Goal: Find specific page/section: Find specific page/section

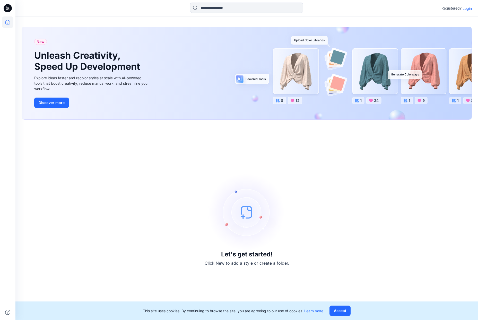
click at [466, 8] on p "Login" at bounding box center [466, 8] width 9 height 5
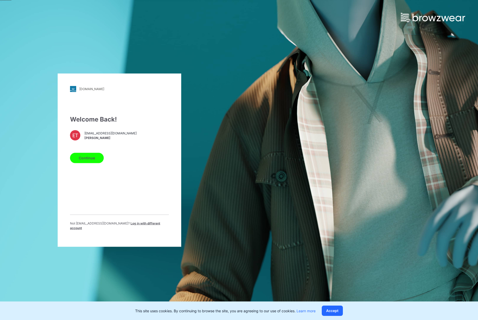
click at [103, 135] on span "etlamani@garan.com" at bounding box center [110, 133] width 52 height 5
click at [101, 159] on button "Continue" at bounding box center [87, 158] width 34 height 10
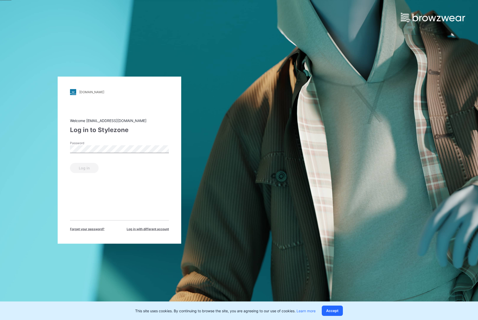
click at [95, 153] on div "Password" at bounding box center [119, 147] width 99 height 15
click at [87, 171] on button "Log in" at bounding box center [84, 168] width 29 height 10
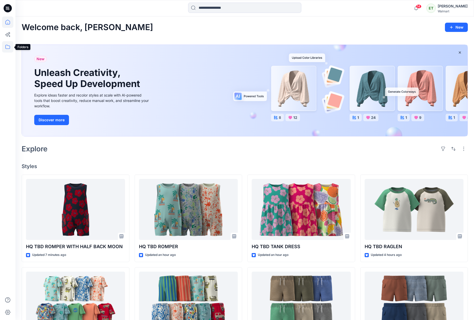
click at [10, 43] on icon at bounding box center [7, 46] width 11 height 11
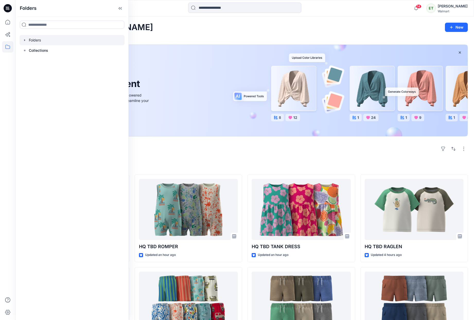
click at [31, 38] on div at bounding box center [72, 40] width 105 height 10
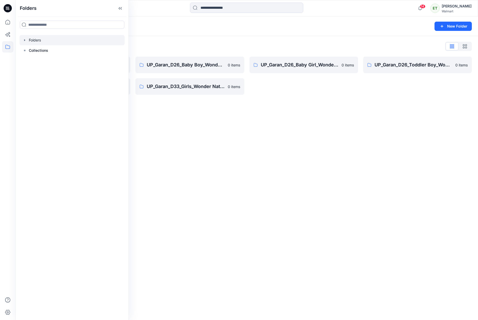
click at [237, 153] on div "Folders New Folder Folders List UP_Garan Littles 0 items UP_Garan_D26_Toddler G…" at bounding box center [246, 167] width 462 height 303
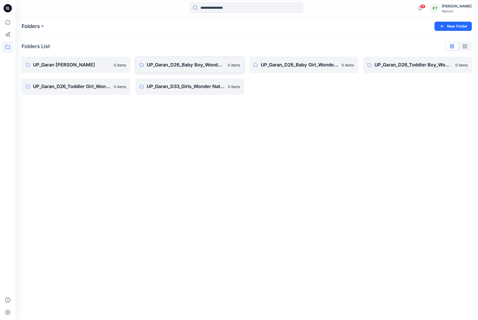
click at [145, 73] on link "UP_Garan_D26_Baby Boy_Wonder Nation 0 items" at bounding box center [189, 65] width 109 height 16
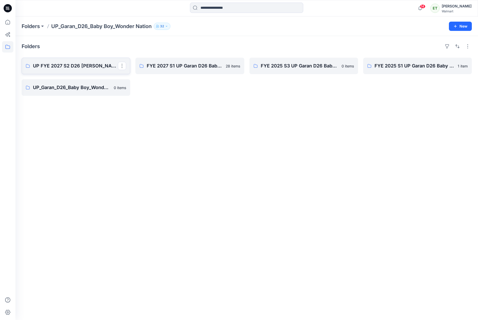
click at [100, 67] on p "UP FYE 2027 S2 D26 [PERSON_NAME]" at bounding box center [75, 65] width 85 height 7
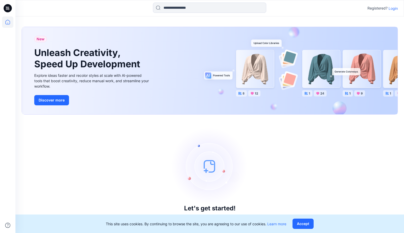
click at [306, 12] on div at bounding box center [209, 8] width 194 height 11
click at [392, 7] on p "Login" at bounding box center [392, 8] width 9 height 5
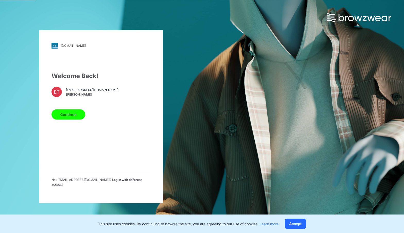
click at [76, 113] on button "Continue" at bounding box center [68, 114] width 34 height 10
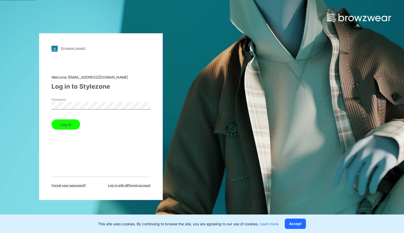
click at [73, 123] on button "Log in" at bounding box center [65, 124] width 29 height 10
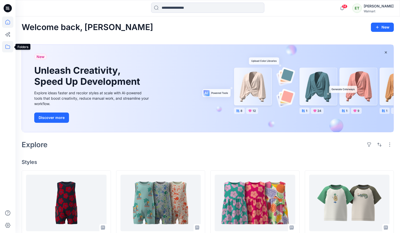
click at [7, 48] on icon at bounding box center [7, 46] width 11 height 11
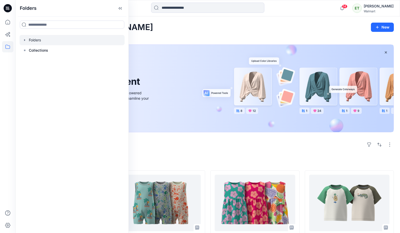
click at [29, 38] on div at bounding box center [72, 40] width 105 height 10
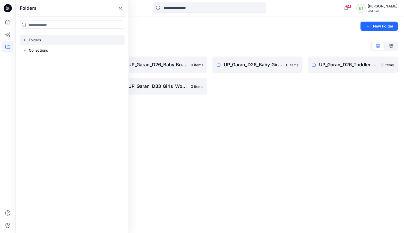
click at [193, 126] on div "Folders New Folder Folders List UP_Garan Littles 0 items UP_Garan_D26_Toddler G…" at bounding box center [209, 124] width 388 height 217
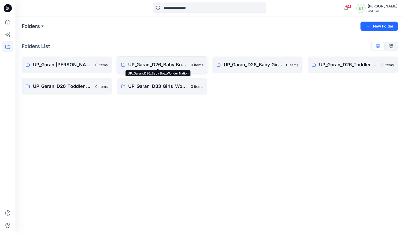
click at [158, 67] on p "UP_Garan_D26_Baby Boy_Wonder Nation" at bounding box center [157, 64] width 59 height 7
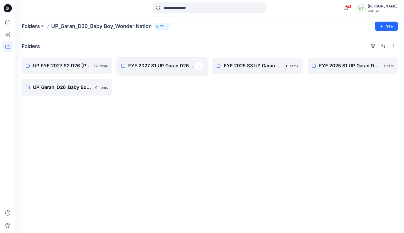
click at [166, 70] on link "FYE 2027 S1 UP Garan D26 Baby Boy" at bounding box center [162, 66] width 90 height 16
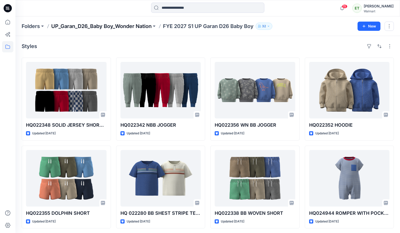
click at [135, 28] on p "UP_Garan_D26_Baby Boy_Wonder Nation" at bounding box center [101, 26] width 100 height 7
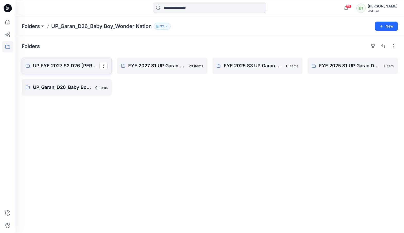
click at [73, 64] on p "UP FYE 2027 S2 D26 [PERSON_NAME]" at bounding box center [66, 65] width 66 height 7
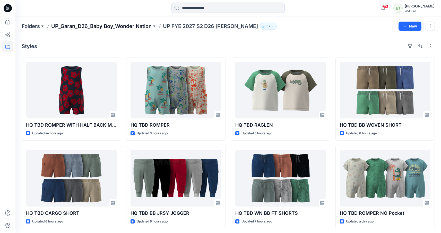
click at [149, 27] on p "UP_Garan_D26_Baby Boy_Wonder Nation" at bounding box center [101, 26] width 100 height 7
